Goal: Task Accomplishment & Management: Manage account settings

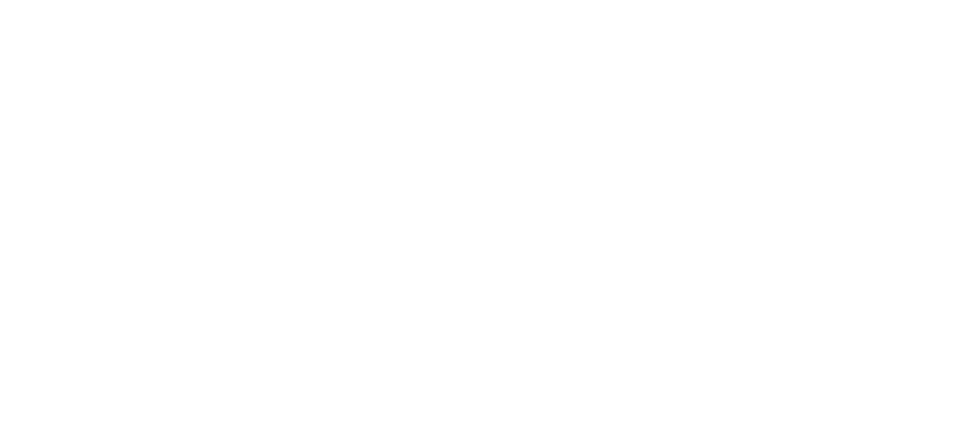
drag, startPoint x: 823, startPoint y: 190, endPoint x: 826, endPoint y: 203, distance: 13.5
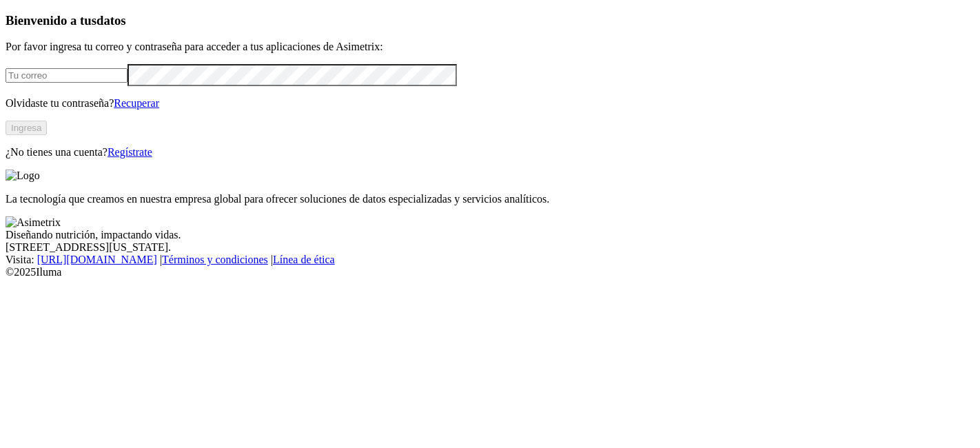
type input "[PERSON_NAME][EMAIL_ADDRESS][PERSON_NAME][DOMAIN_NAME]"
click at [47, 135] on button "Ingresa" at bounding box center [26, 128] width 41 height 14
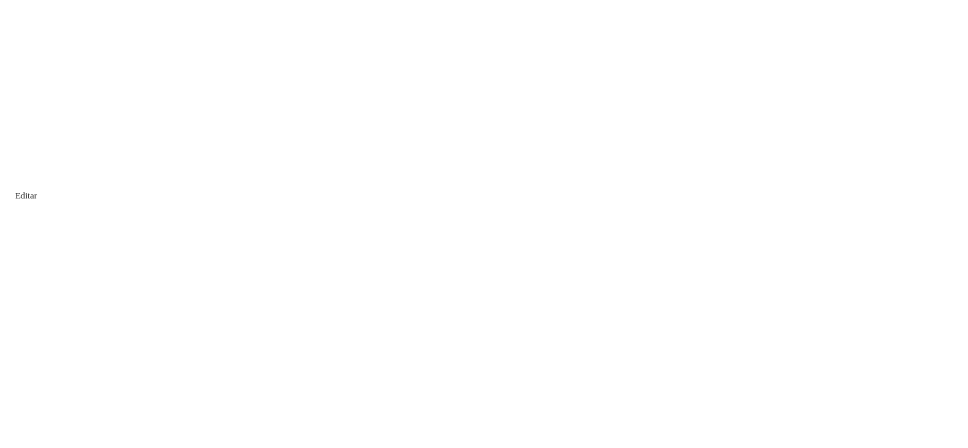
drag, startPoint x: 430, startPoint y: 231, endPoint x: 198, endPoint y: 244, distance: 231.9
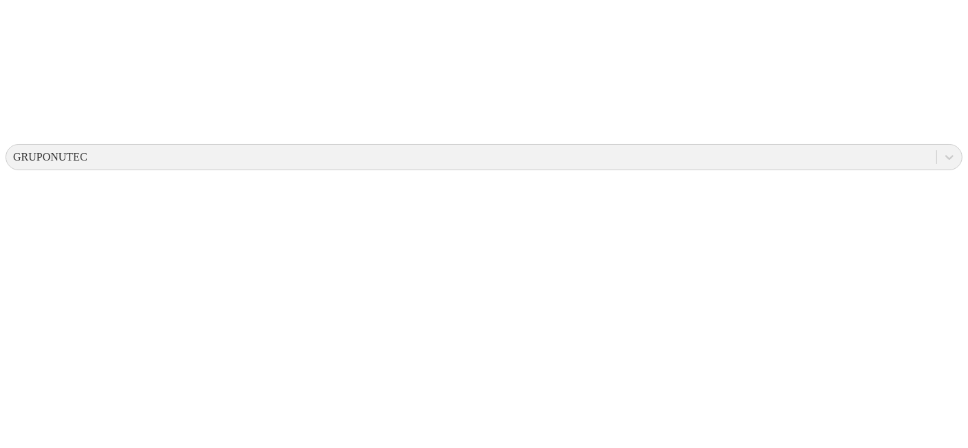
scroll to position [398, 0]
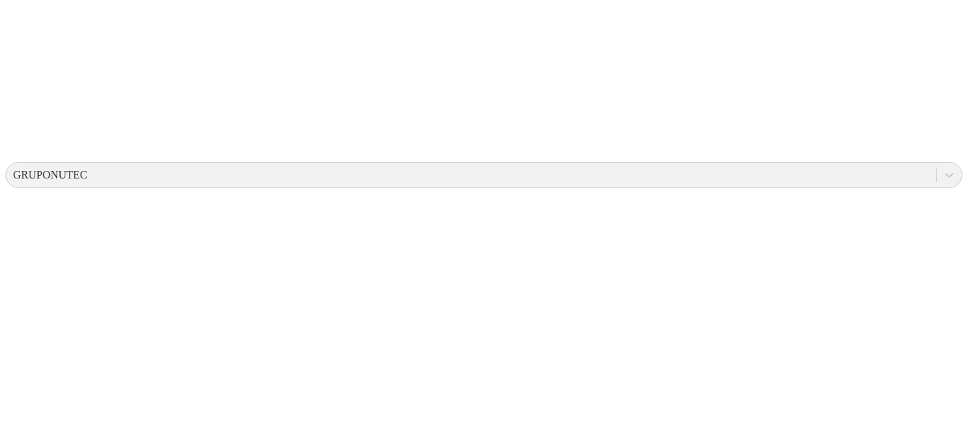
drag, startPoint x: 479, startPoint y: 208, endPoint x: 267, endPoint y: 212, distance: 212.2
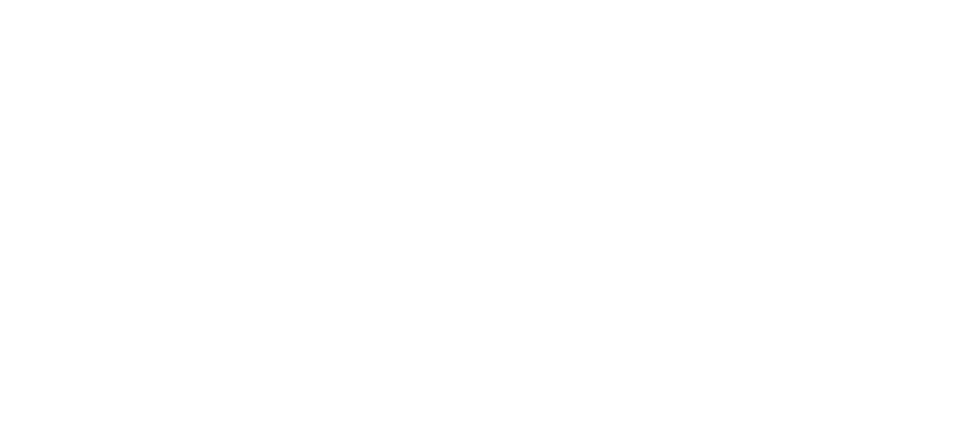
scroll to position [701, 0]
drag, startPoint x: 519, startPoint y: 213, endPoint x: 265, endPoint y: 202, distance: 254.5
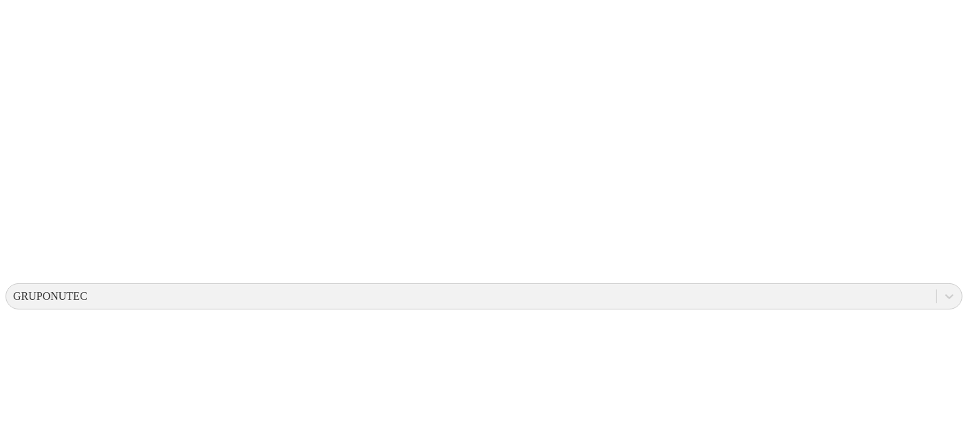
scroll to position [226, 0]
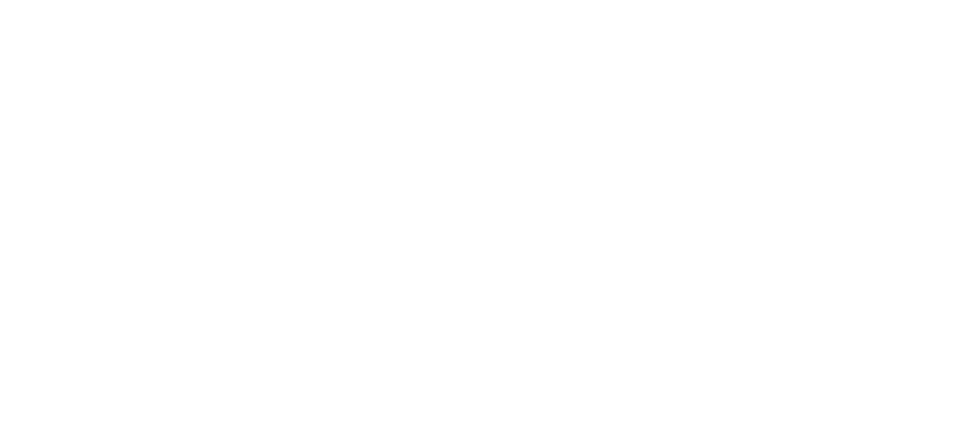
paste input "Pigvision"
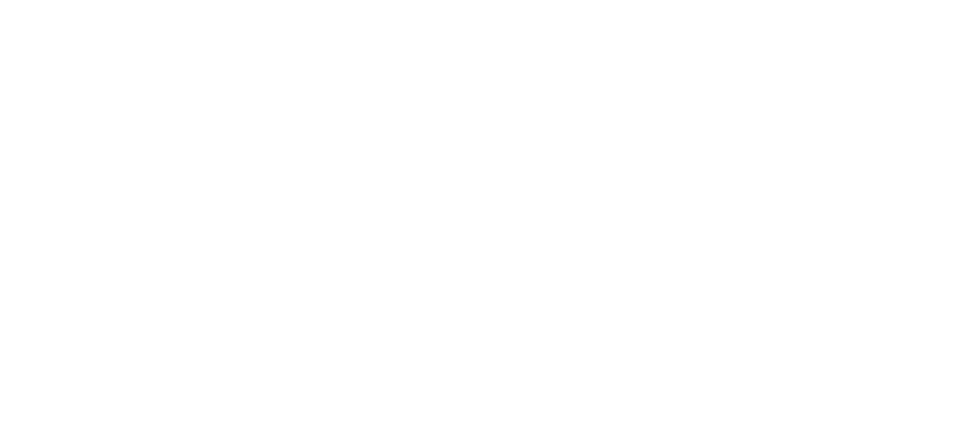
type input "Pigvision"
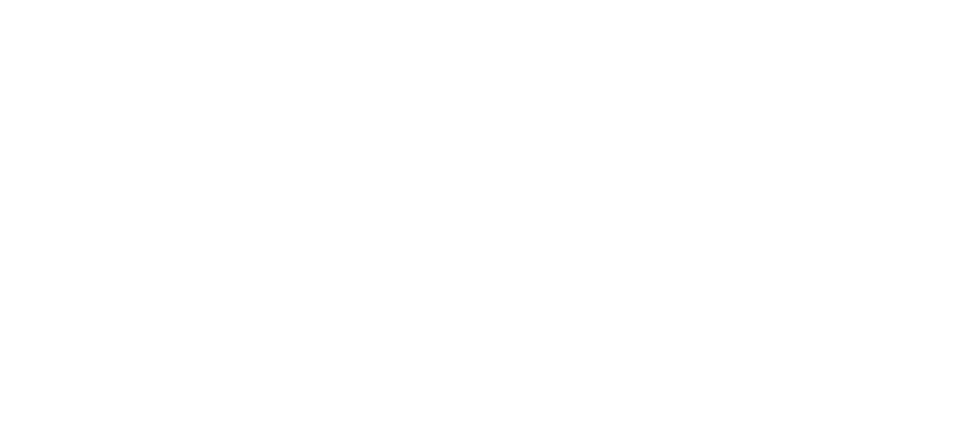
type input "´"
type input "pic"
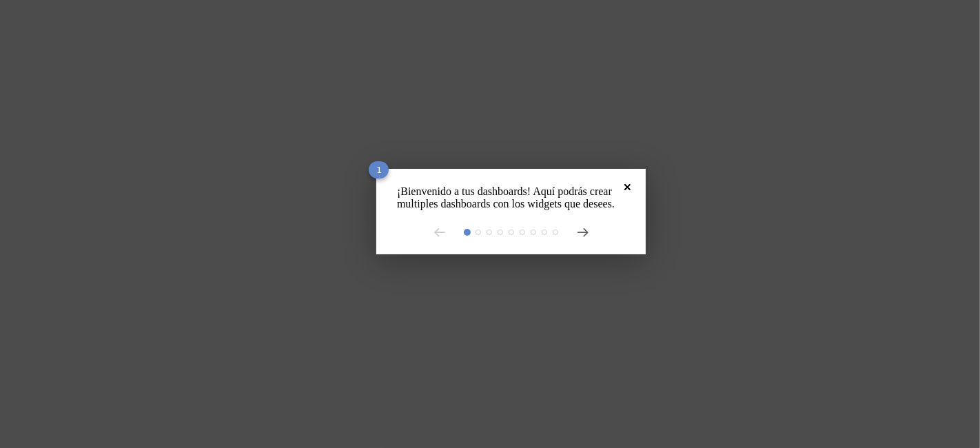
click at [624, 186] on icon "Close" at bounding box center [627, 187] width 6 height 6
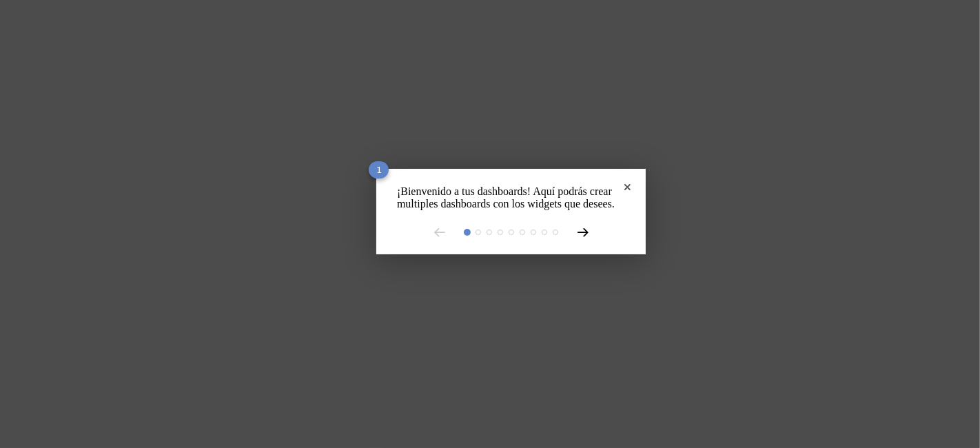
click at [577, 237] on icon at bounding box center [582, 232] width 11 height 9
click at [561, 258] on rect at bounding box center [490, 224] width 980 height 448
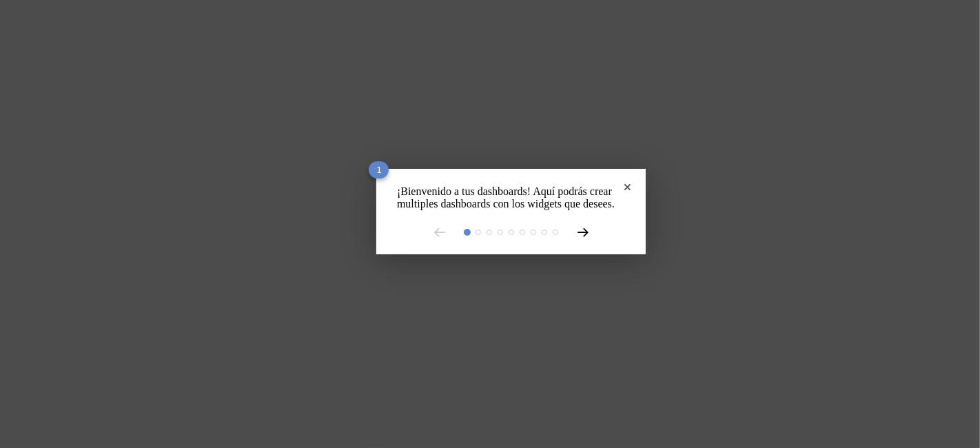
click at [577, 237] on icon at bounding box center [582, 232] width 11 height 9
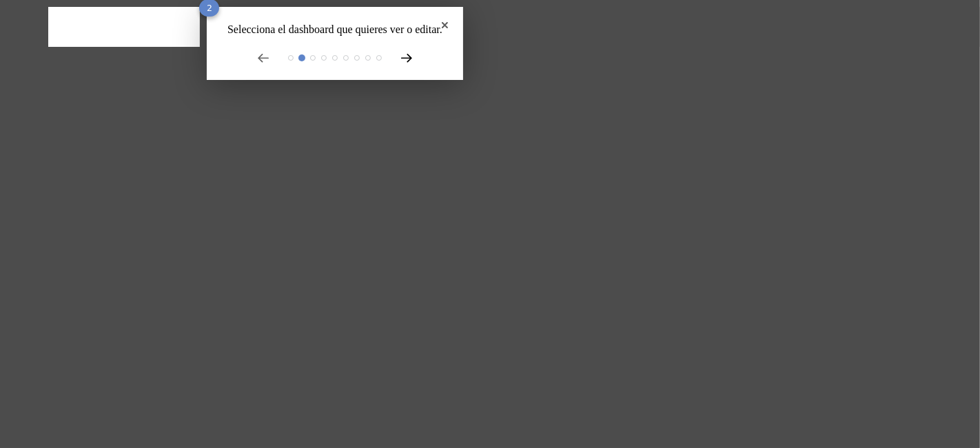
click at [401, 63] on icon at bounding box center [406, 58] width 11 height 9
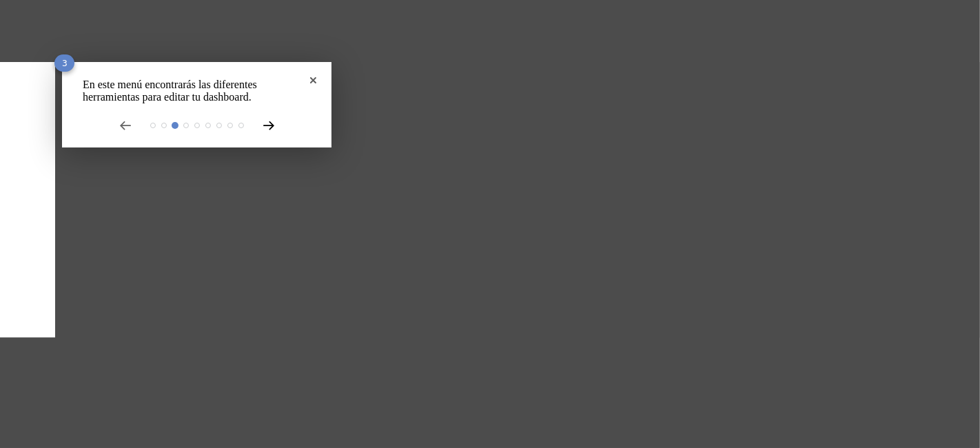
click at [263, 130] on icon at bounding box center [268, 126] width 10 height 8
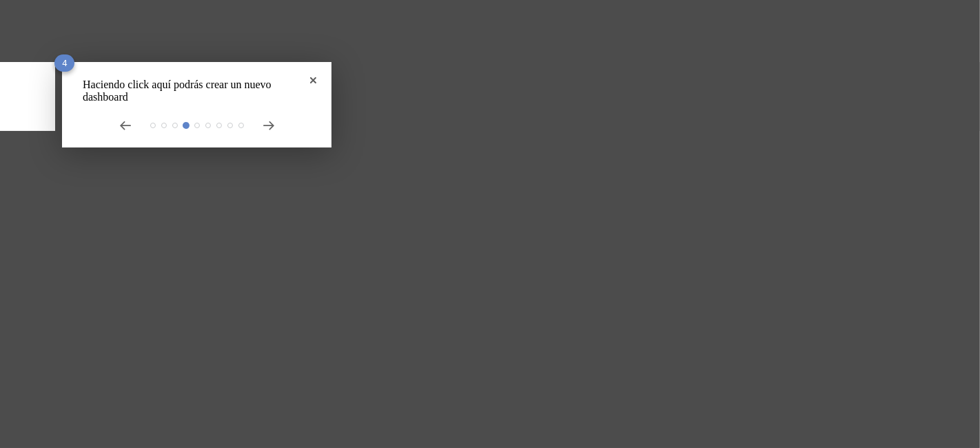
click at [250, 143] on div "Haciendo click aquí podrás crear un nuevo dashboard 4" at bounding box center [196, 104] width 269 height 85
click at [263, 130] on icon at bounding box center [268, 126] width 10 height 8
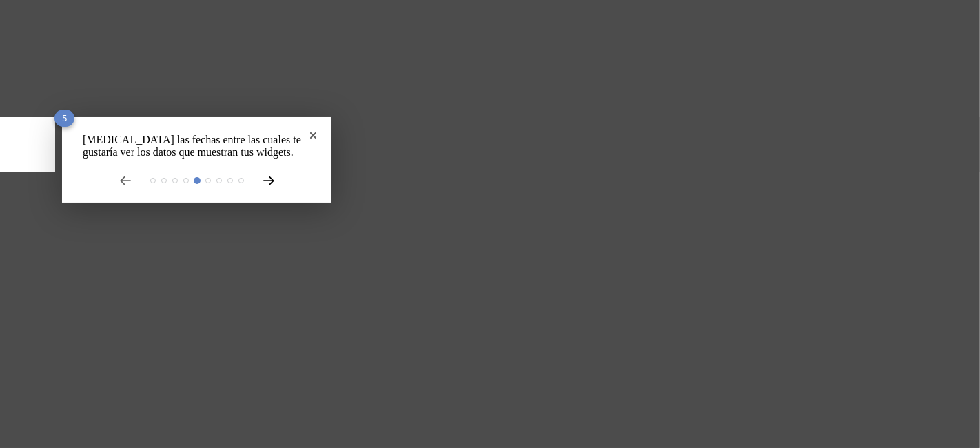
click at [263, 185] on icon at bounding box center [268, 180] width 11 height 9
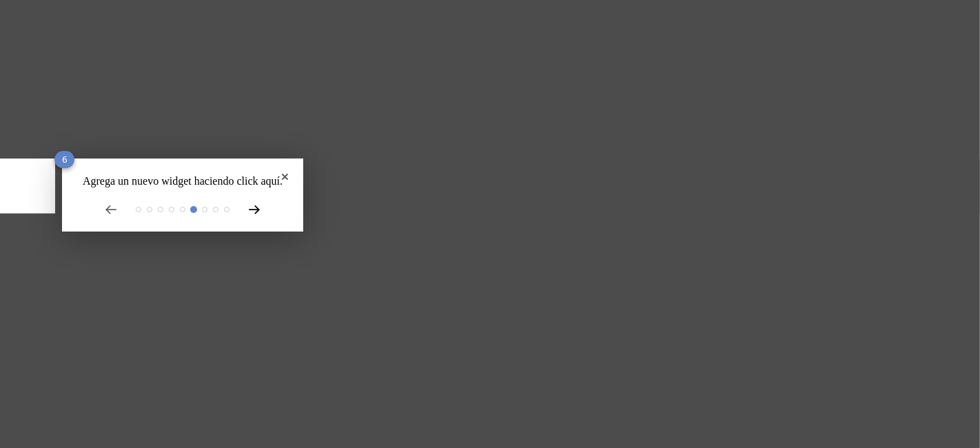
click at [249, 214] on icon at bounding box center [254, 209] width 11 height 9
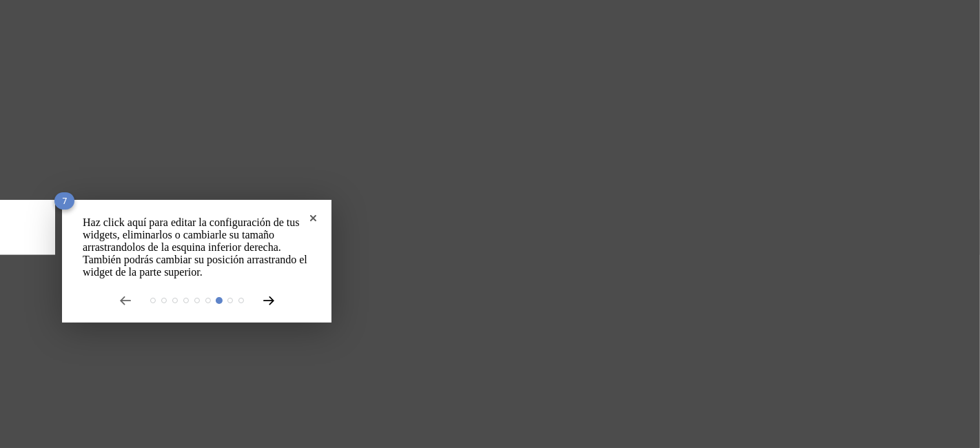
click at [263, 305] on icon at bounding box center [268, 300] width 11 height 9
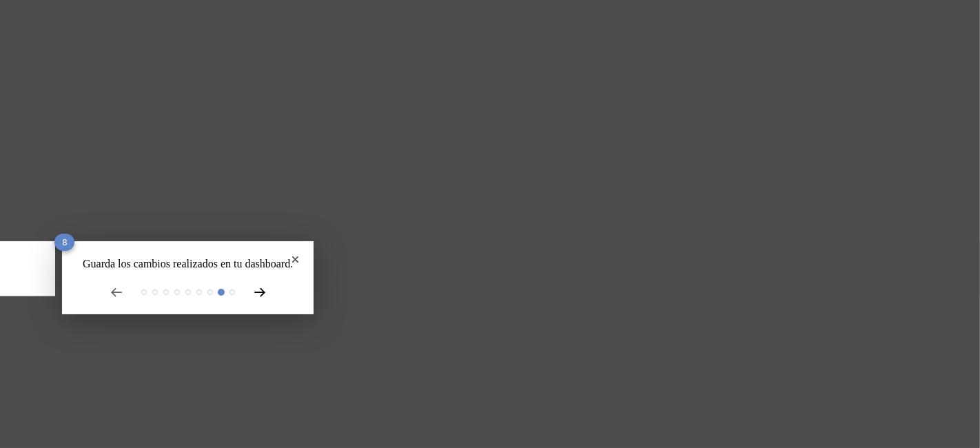
click at [254, 297] on icon at bounding box center [259, 292] width 11 height 9
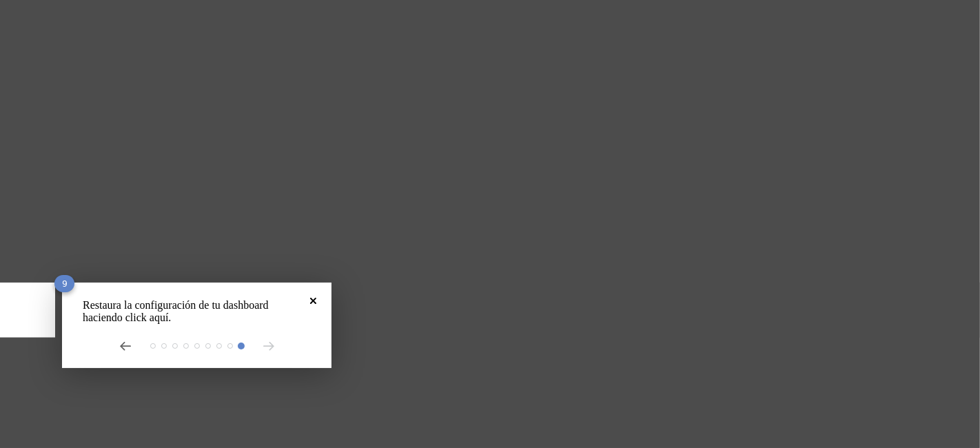
click at [310, 298] on icon "Close" at bounding box center [313, 301] width 6 height 6
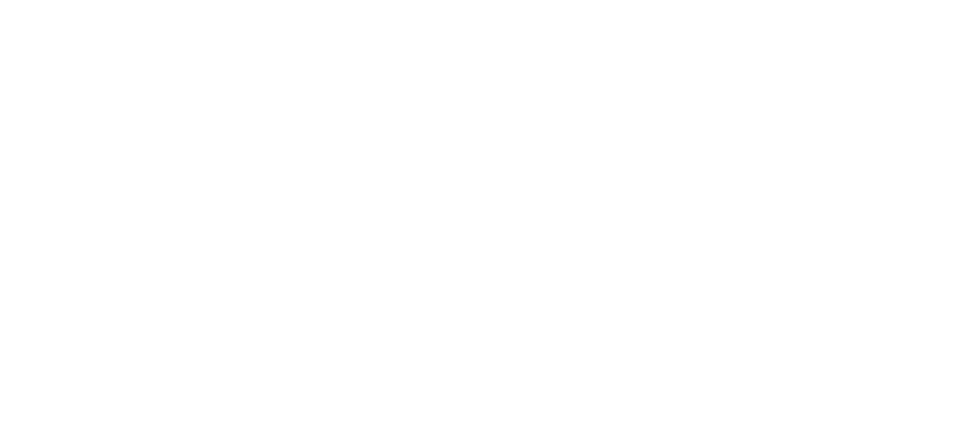
type input "M"
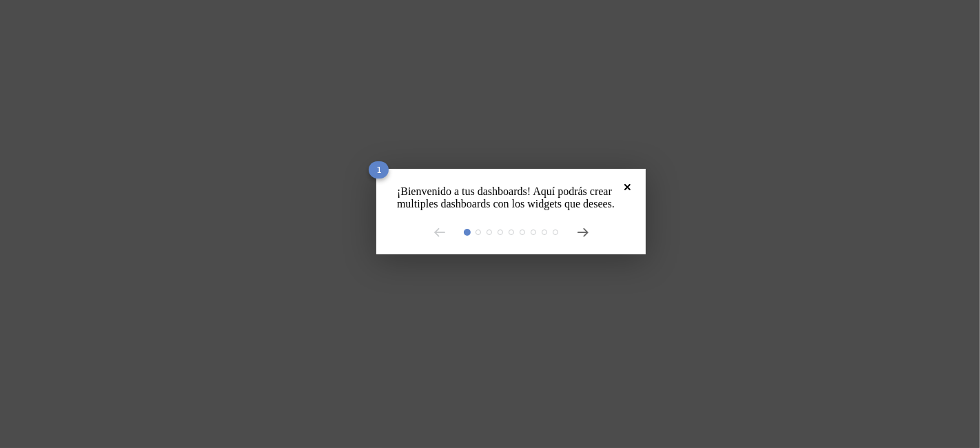
click at [624, 188] on icon "Close" at bounding box center [627, 187] width 6 height 6
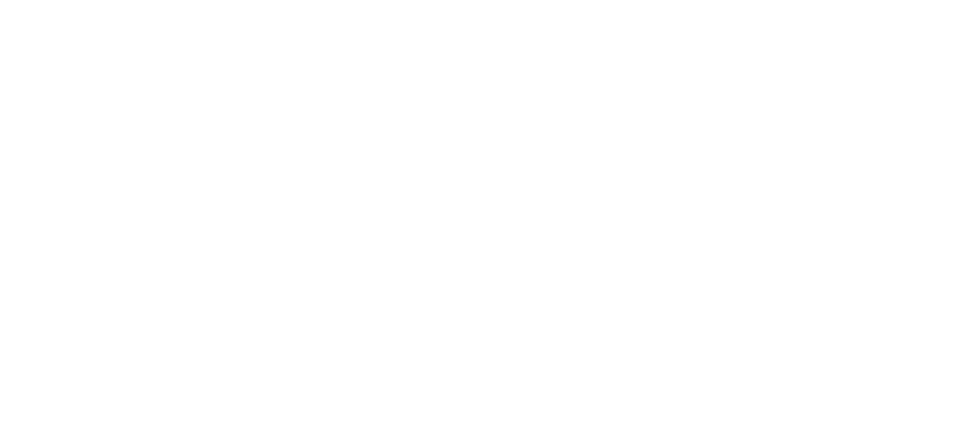
type input "Pigvision"
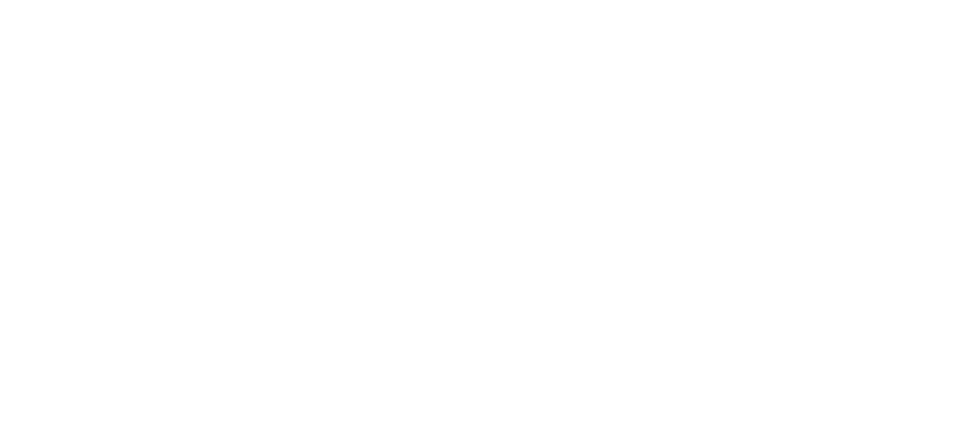
type input "Main"
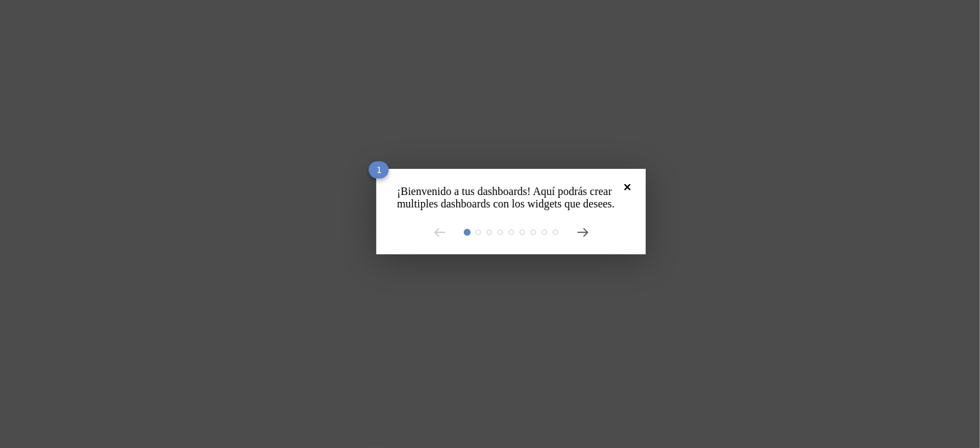
click at [624, 184] on icon "Close" at bounding box center [627, 187] width 6 height 6
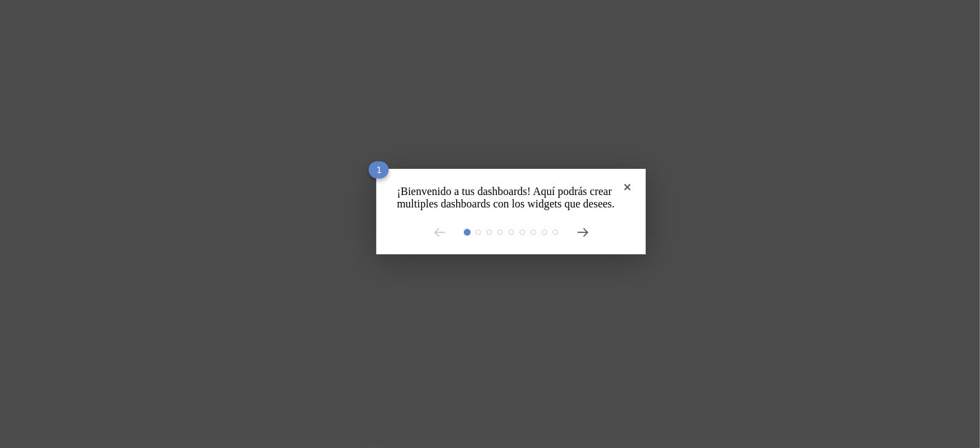
click at [589, 187] on div "¡Bienvenido a tus dashboards! Aquí podrás crear multiples dashboards con los wi…" at bounding box center [510, 211] width 269 height 85
click at [624, 186] on icon "Close" at bounding box center [627, 187] width 6 height 6
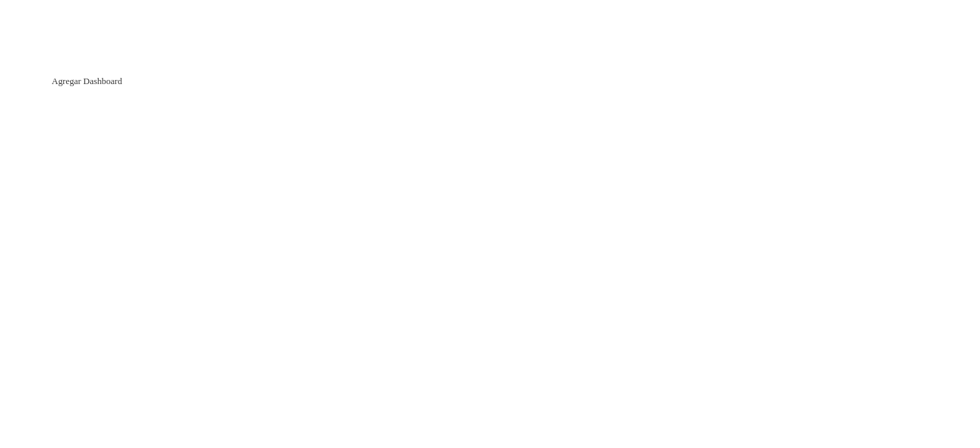
type input "Main"
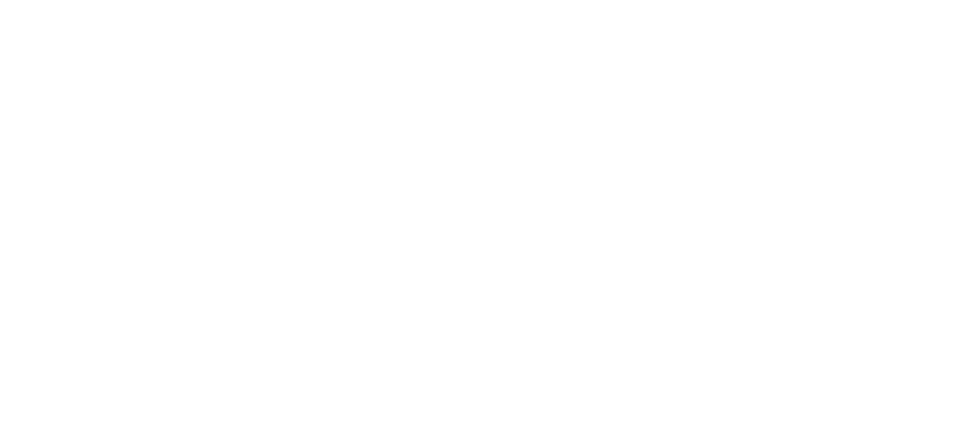
type input "Main"
drag, startPoint x: 17, startPoint y: 267, endPoint x: 14, endPoint y: 231, distance: 35.9
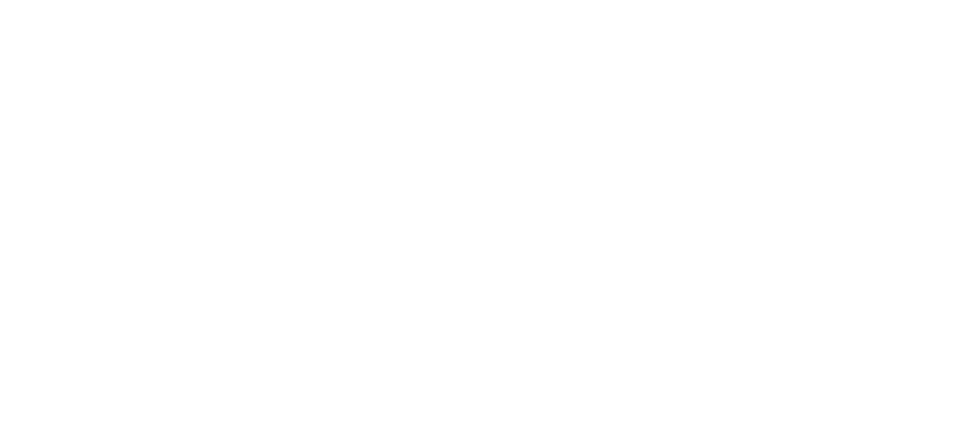
paste input "Pigvision"
type input "Pigvision"
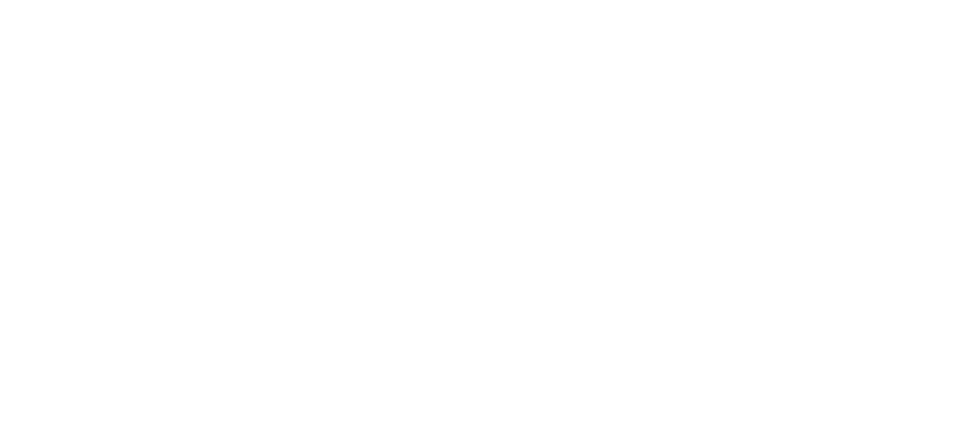
type input "pic"
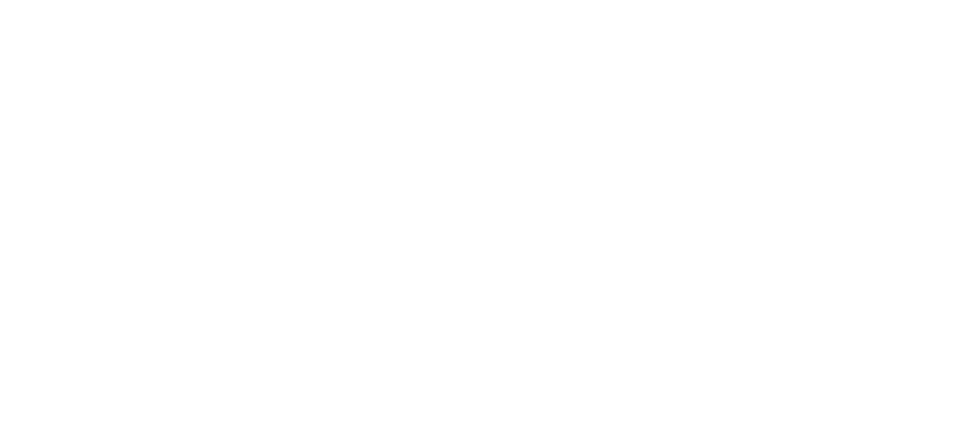
paste input "Tabla Pesos Diarios"
type input "Tabla Pesos Diarios"
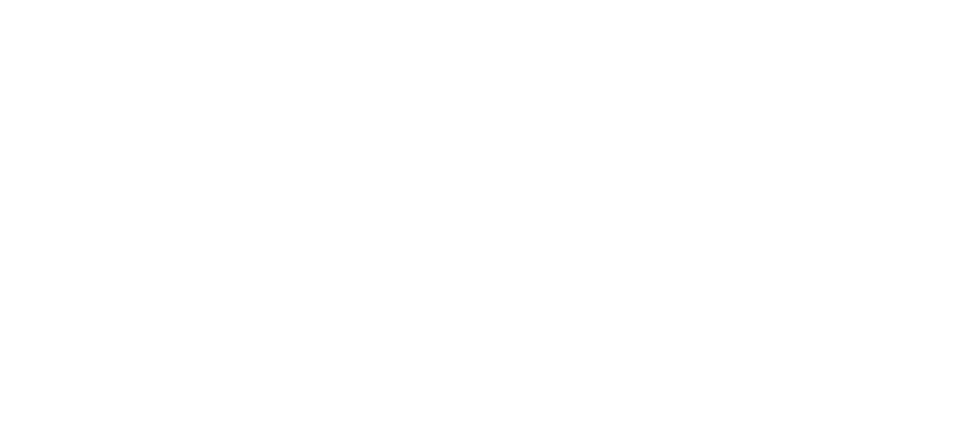
paste input "Tabla de Pesos Semanales"
type input "Tabla de Pesos Semanales"
